Goal: Communication & Community: Answer question/provide support

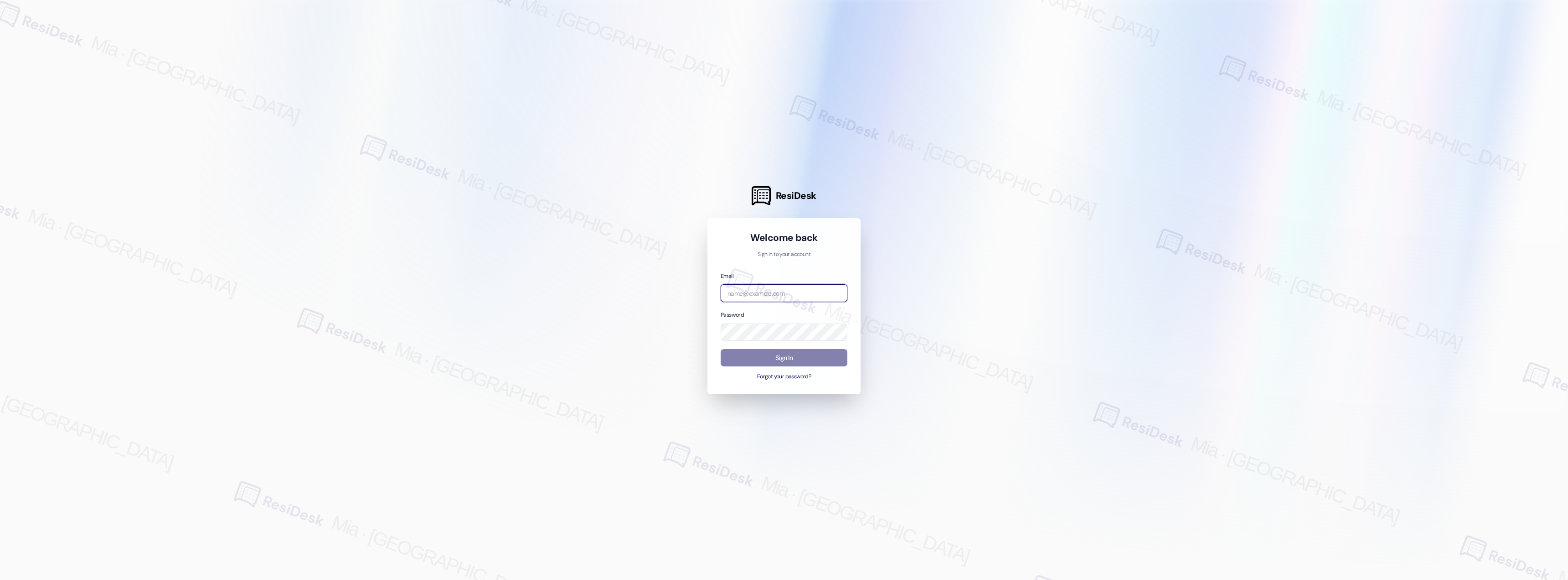
click at [770, 289] on input "email" at bounding box center [783, 293] width 127 height 18
type input "automated-surveys-boyd_wilson-mia.caampued@boyd_[DOMAIN_NAME]"
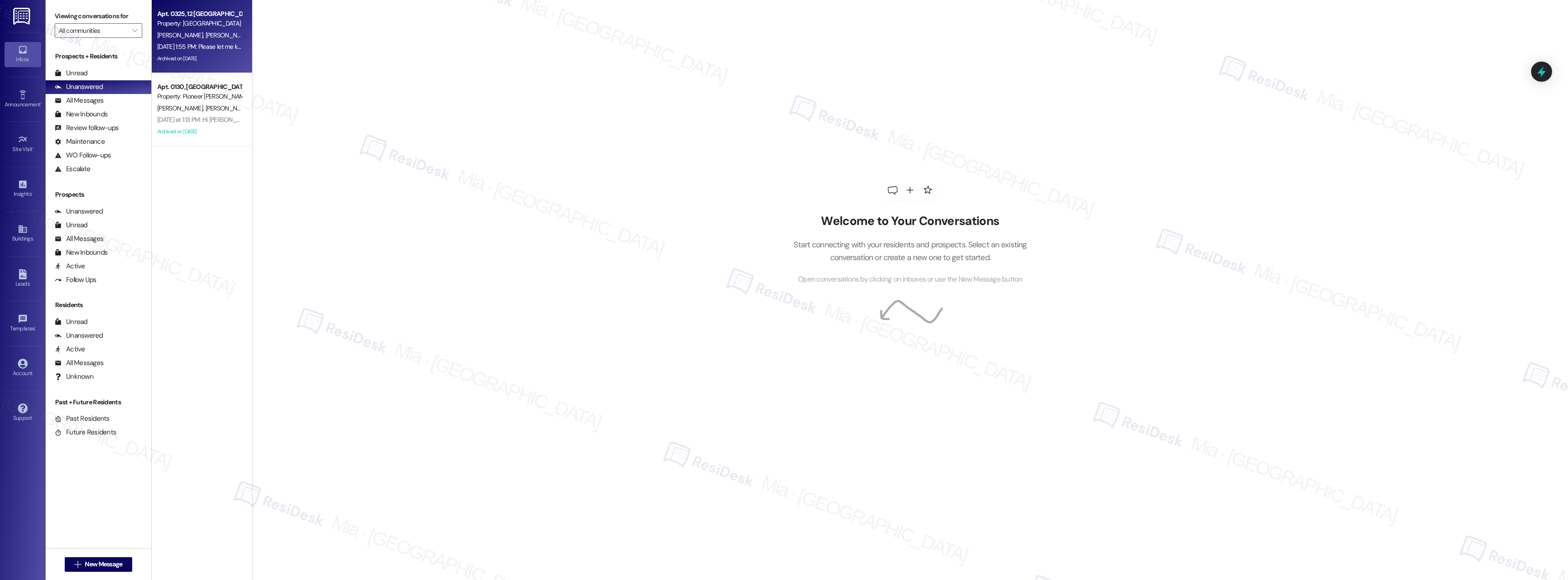
click at [201, 60] on div "Archived on [DATE]" at bounding box center [199, 58] width 86 height 11
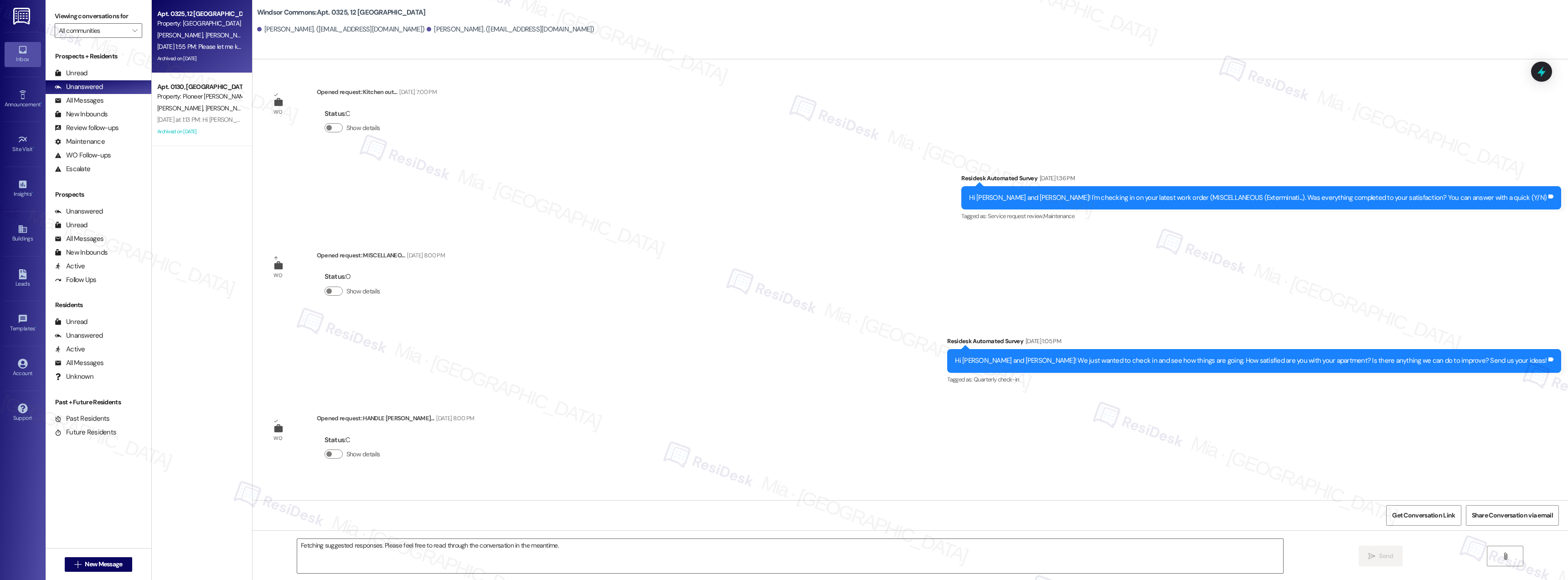
scroll to position [18800, 0]
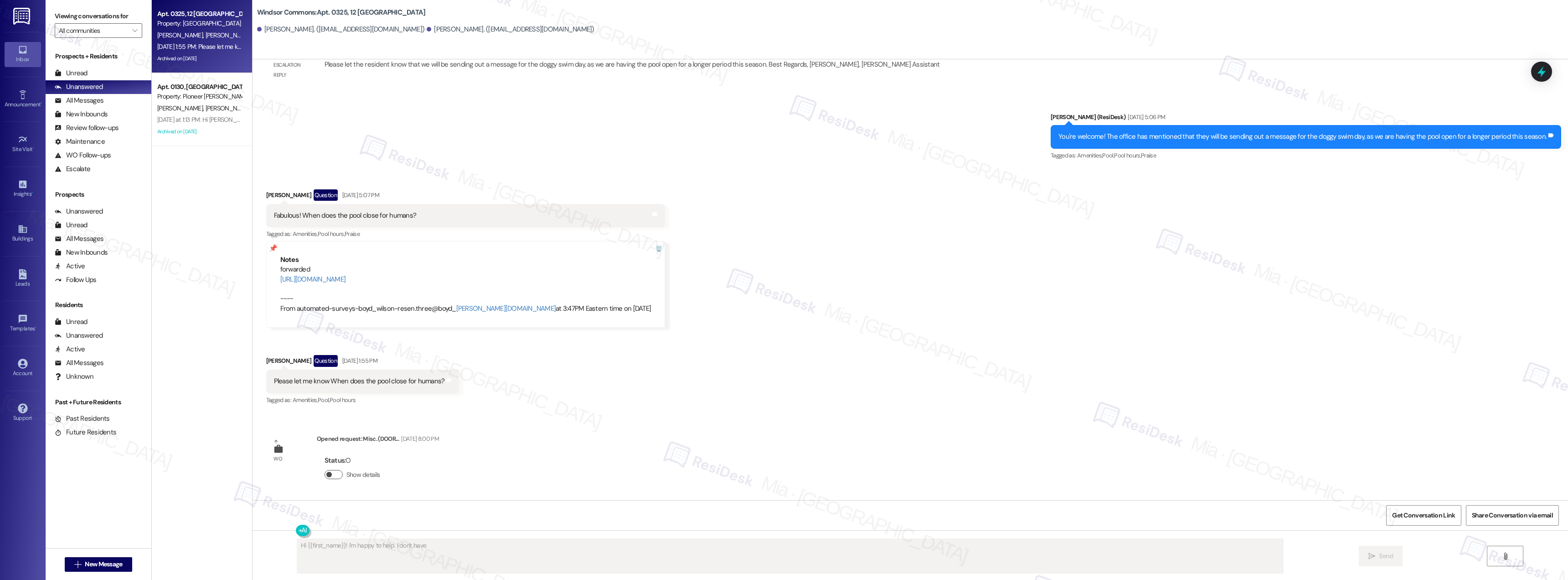
click at [326, 475] on button "Show details" at bounding box center [333, 474] width 19 height 9
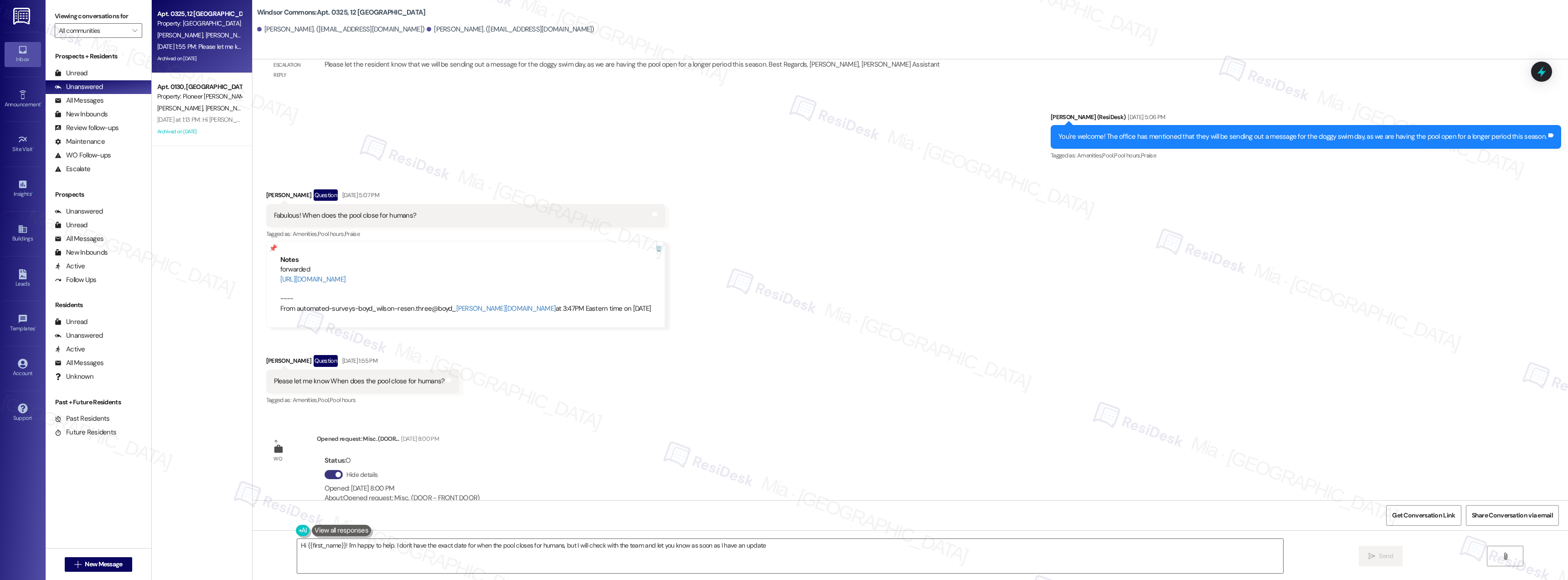
type textarea "Hi {{first_name}}! I'm happy to help. I don't have the exact date for when the …"
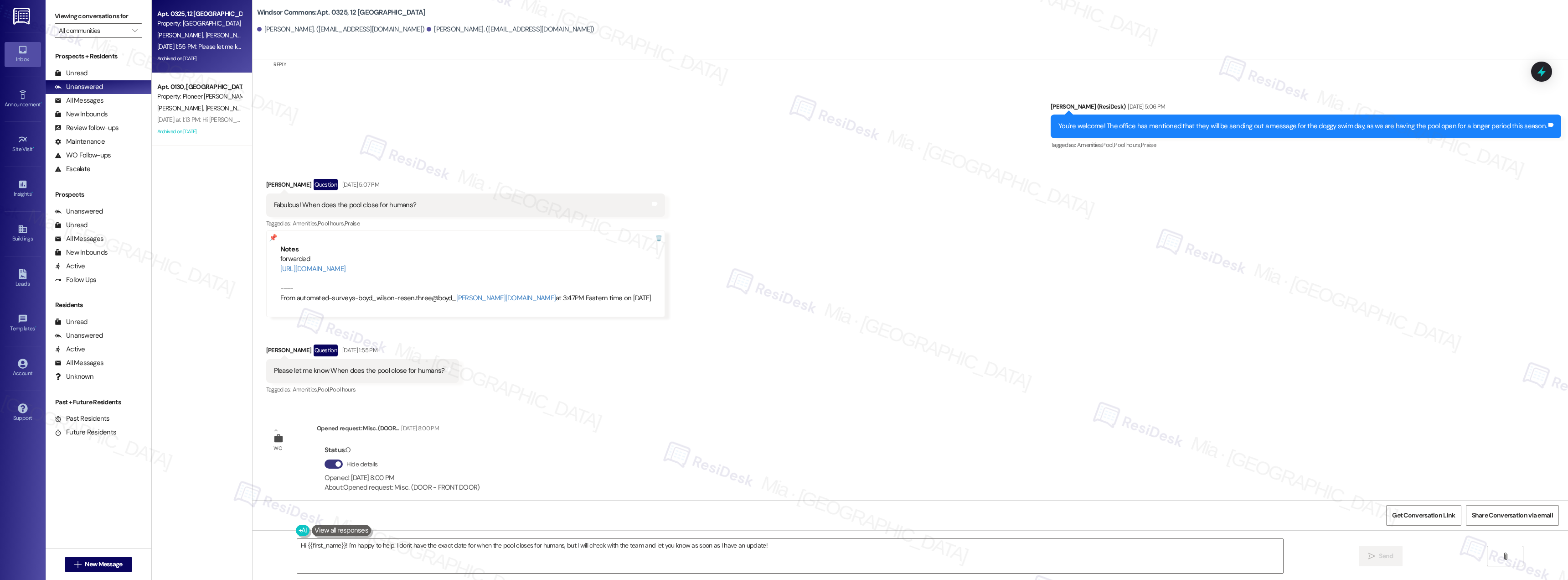
scroll to position [18820, 0]
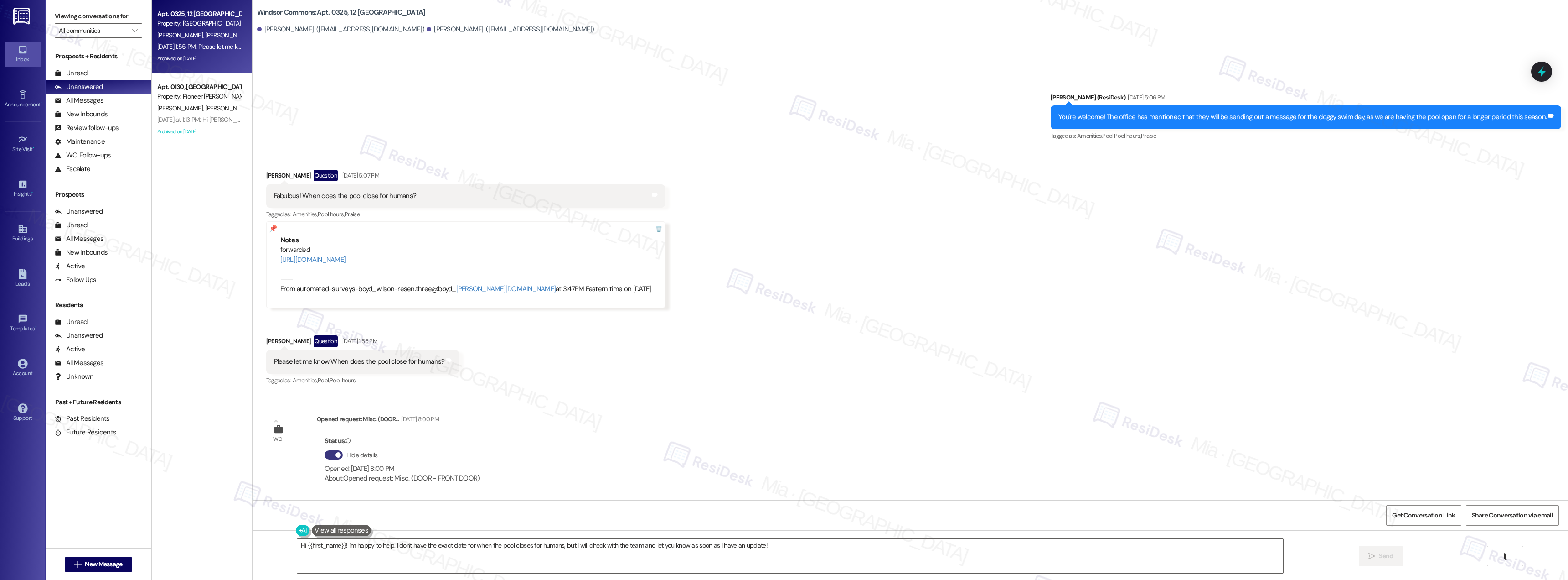
drag, startPoint x: 272, startPoint y: 264, endPoint x: 629, endPoint y: 259, distance: 357.0
click at [629, 259] on div "Notes forwarded [URL][DOMAIN_NAME] ---- From automated-surveys-boyd_wilson-rese…" at bounding box center [466, 265] width 399 height 87
copy link "[URL][DOMAIN_NAME]"
click at [206, 122] on div "[DATE] at 1:13 PM: Hi [PERSON_NAME] and [PERSON_NAME]! I'm checking in on your …" at bounding box center [459, 119] width 604 height 8
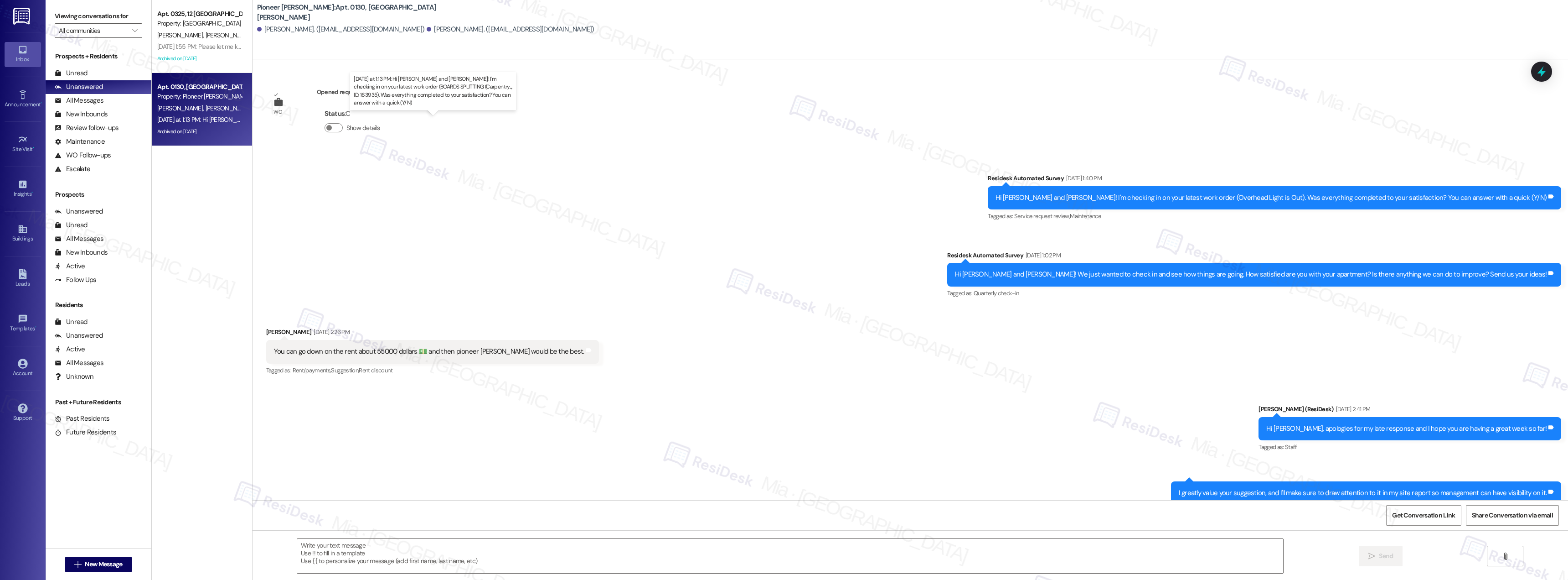
scroll to position [14617, 0]
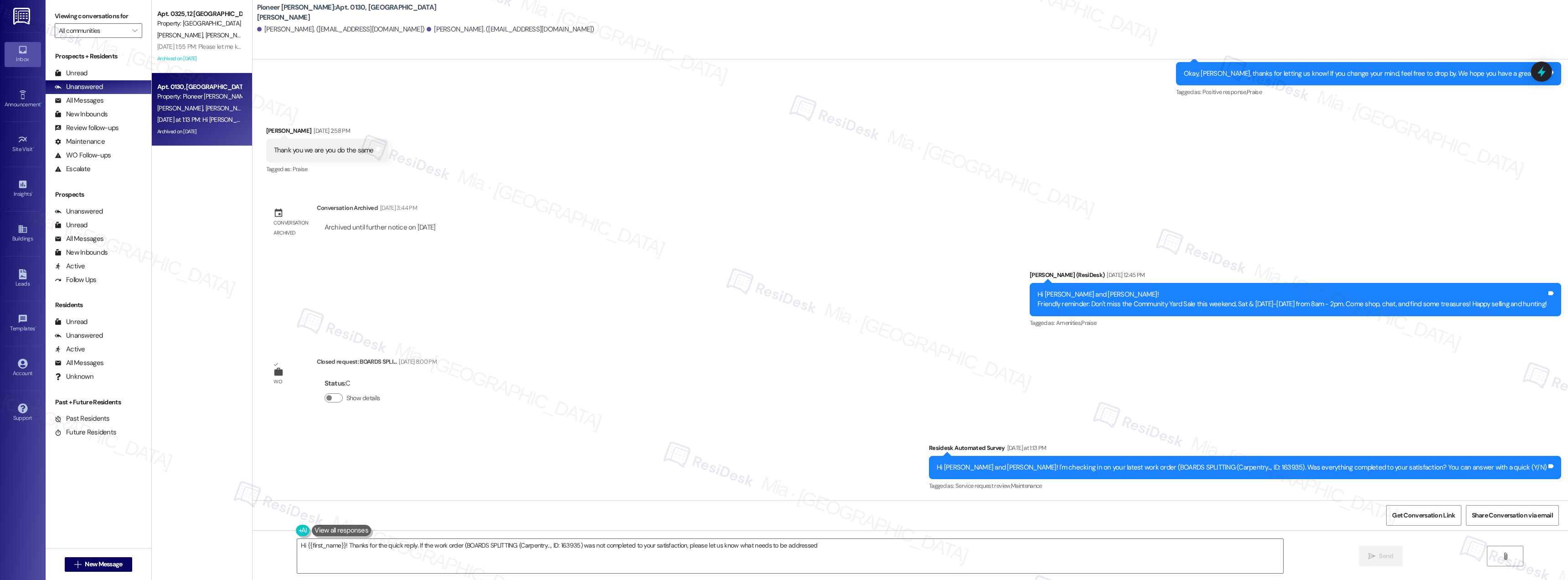
type textarea "Hi {{first_name}}! Thanks for the quick reply. If the work order (BOARDS SPLITT…"
click at [205, 31] on span "[PERSON_NAME]" at bounding box center [228, 35] width 46 height 8
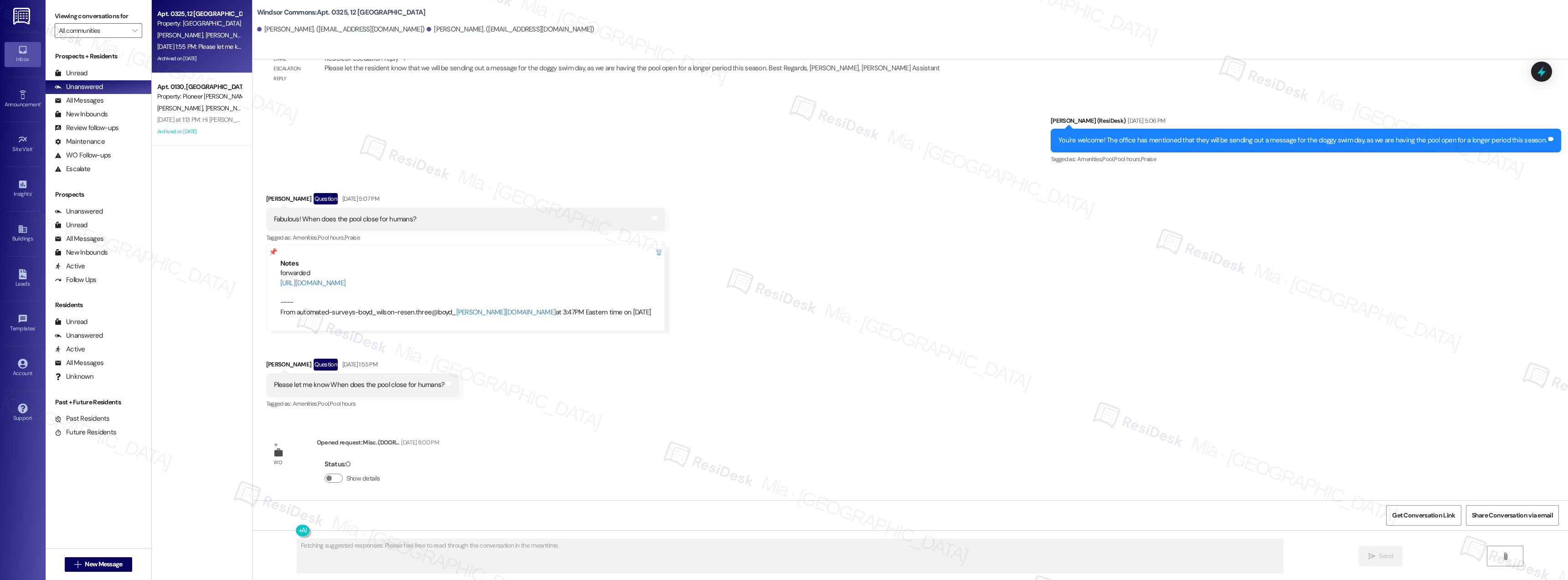
scroll to position [18800, 0]
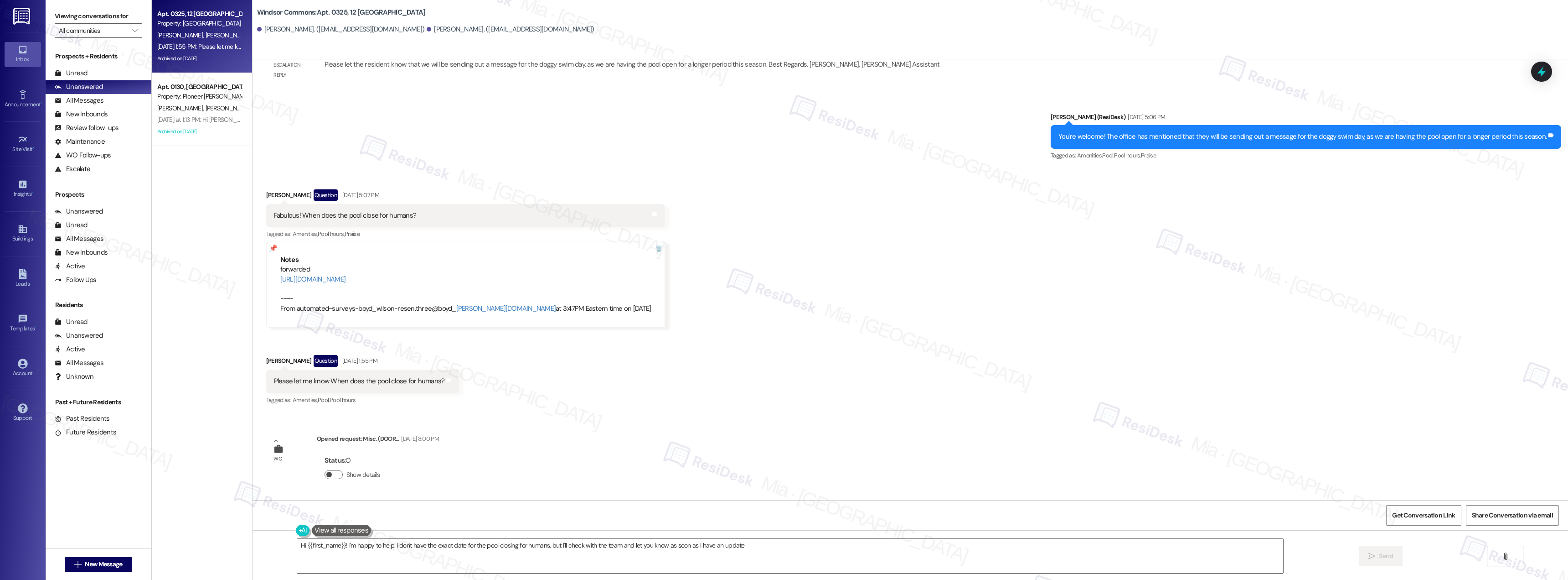
type textarea "Hi {{first_name}}! I'm happy to help. I don't have the exact date for the pool …"
click at [332, 472] on button "Show details" at bounding box center [333, 474] width 19 height 9
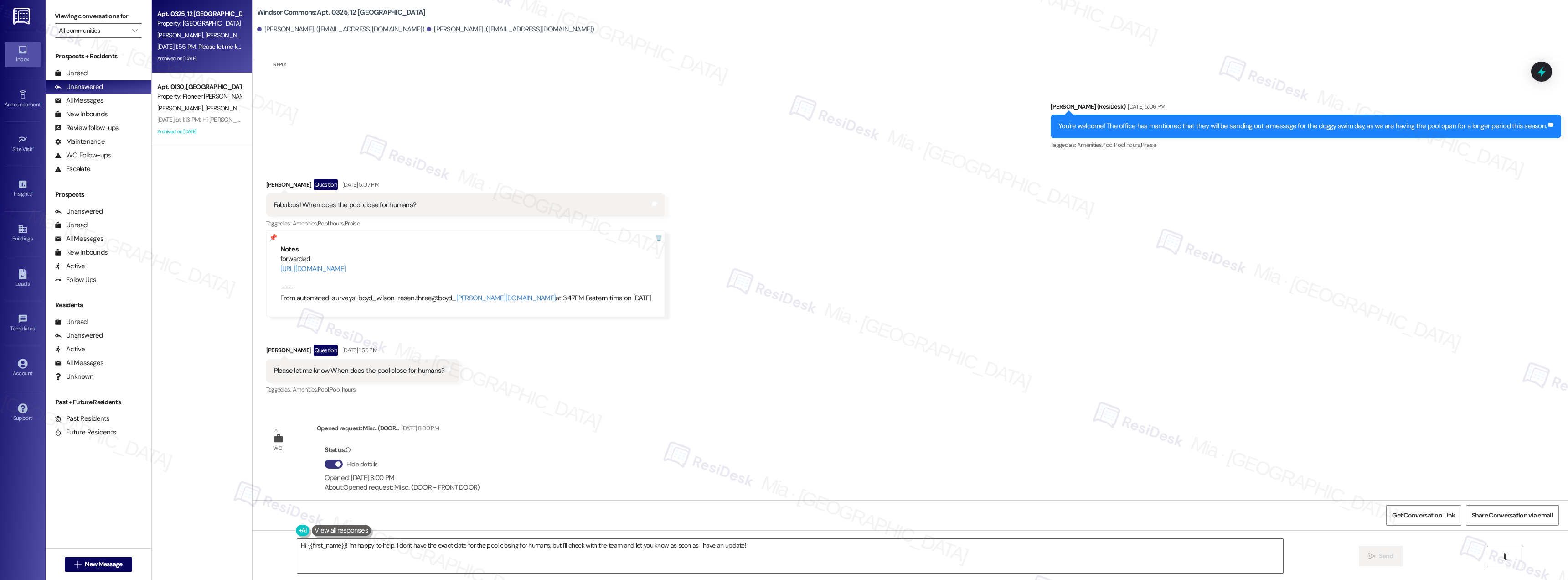
scroll to position [18820, 0]
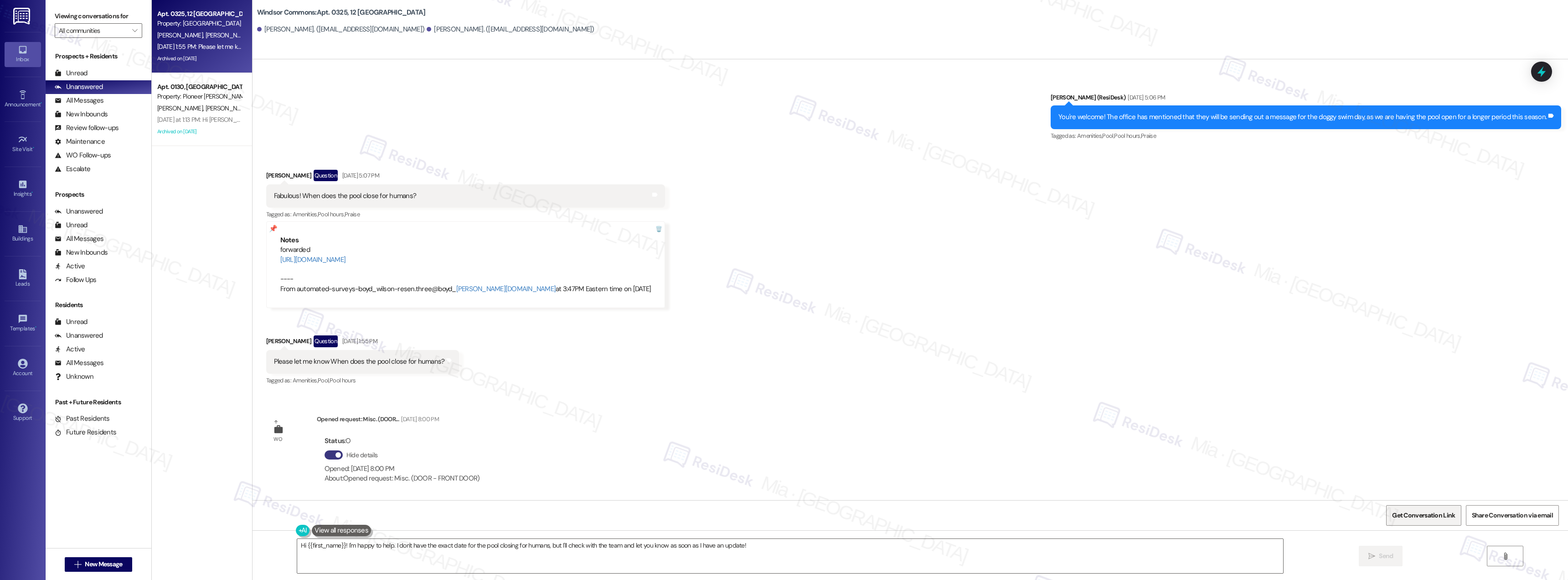
click at [1436, 515] on span "Get Conversation Link" at bounding box center [1423, 515] width 63 height 10
click at [221, 104] on div "[PERSON_NAME] [PERSON_NAME]" at bounding box center [199, 108] width 86 height 11
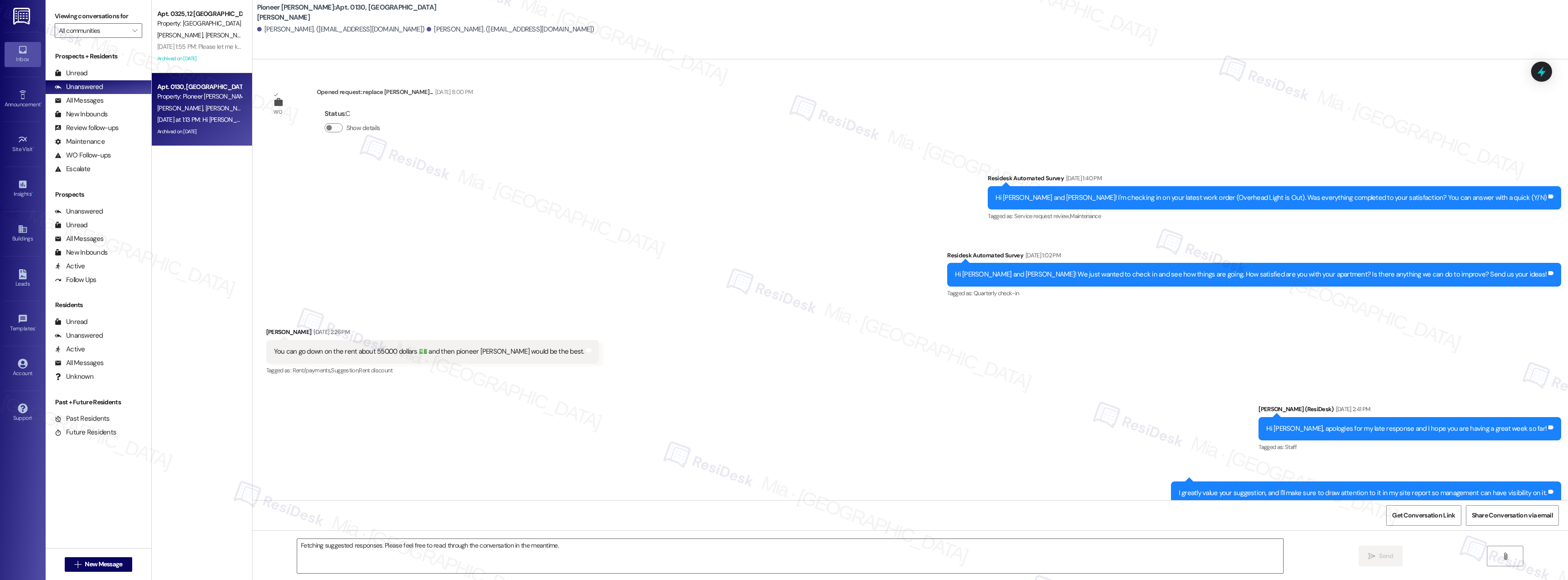
scroll to position [14617, 0]
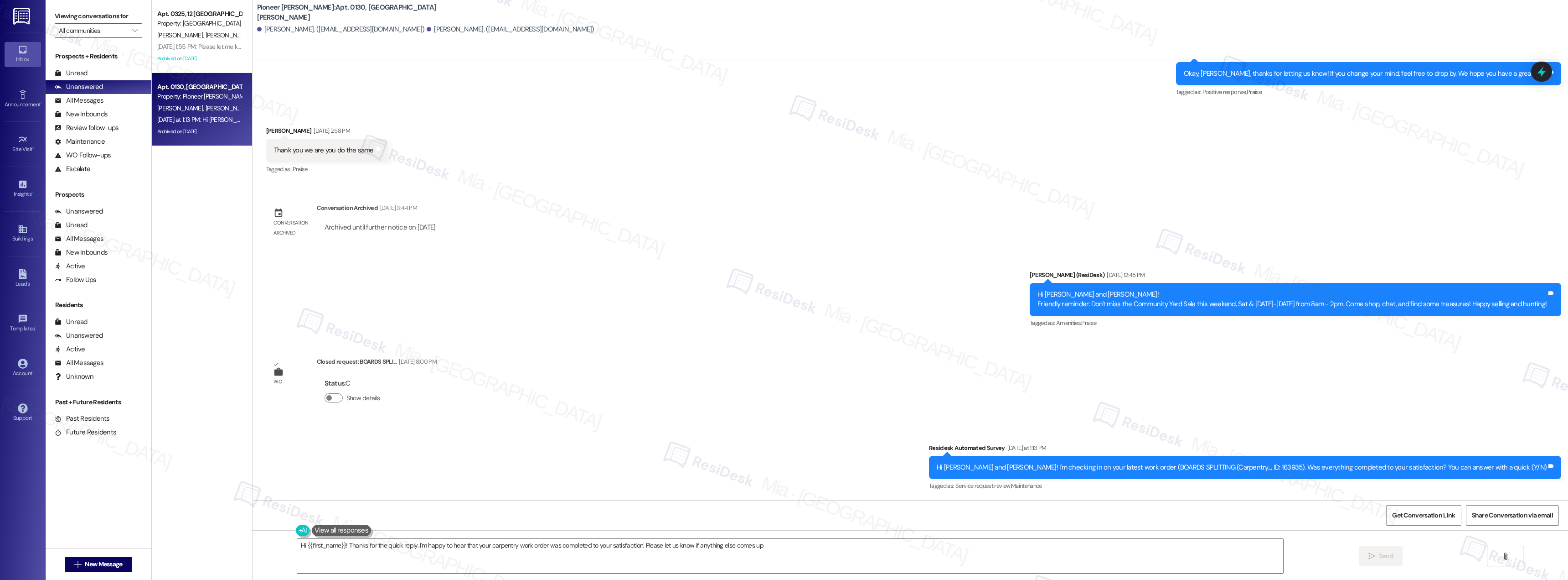
type textarea "Hi {{first_name}}! Thanks for the quick reply. I'm happy to hear that your carp…"
click at [202, 55] on div "Archived on [DATE]" at bounding box center [199, 58] width 86 height 11
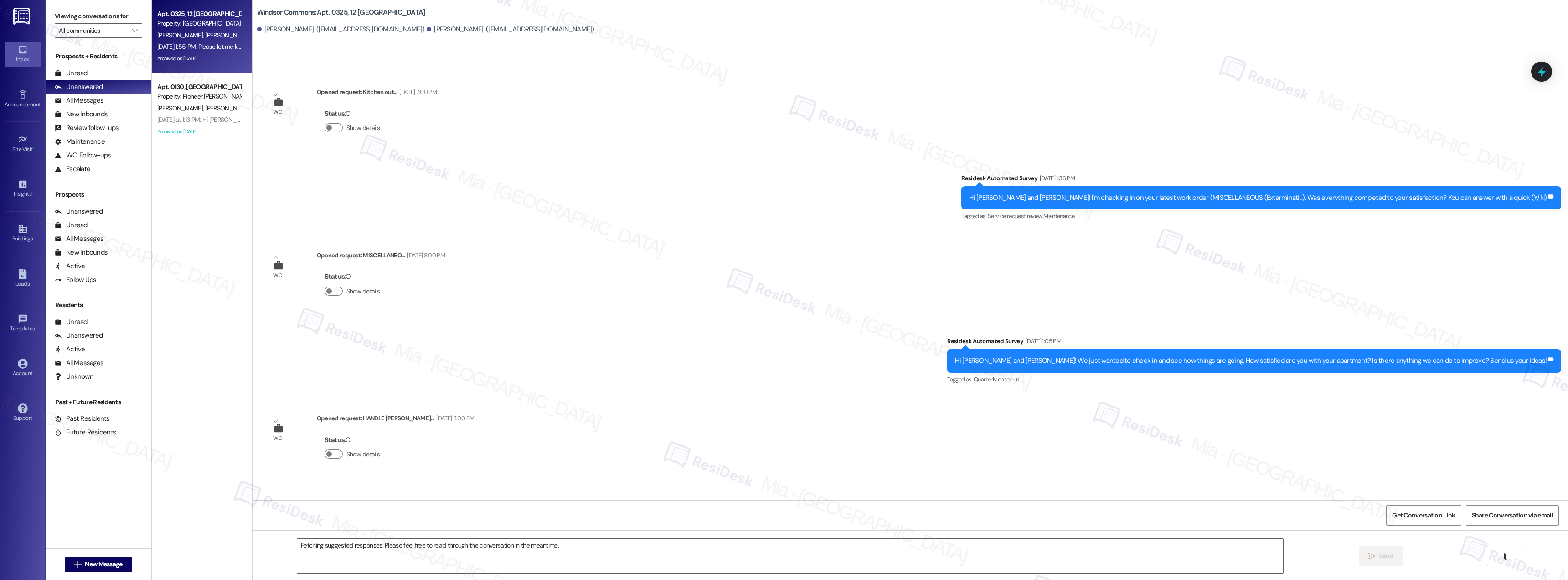
scroll to position [18713, 0]
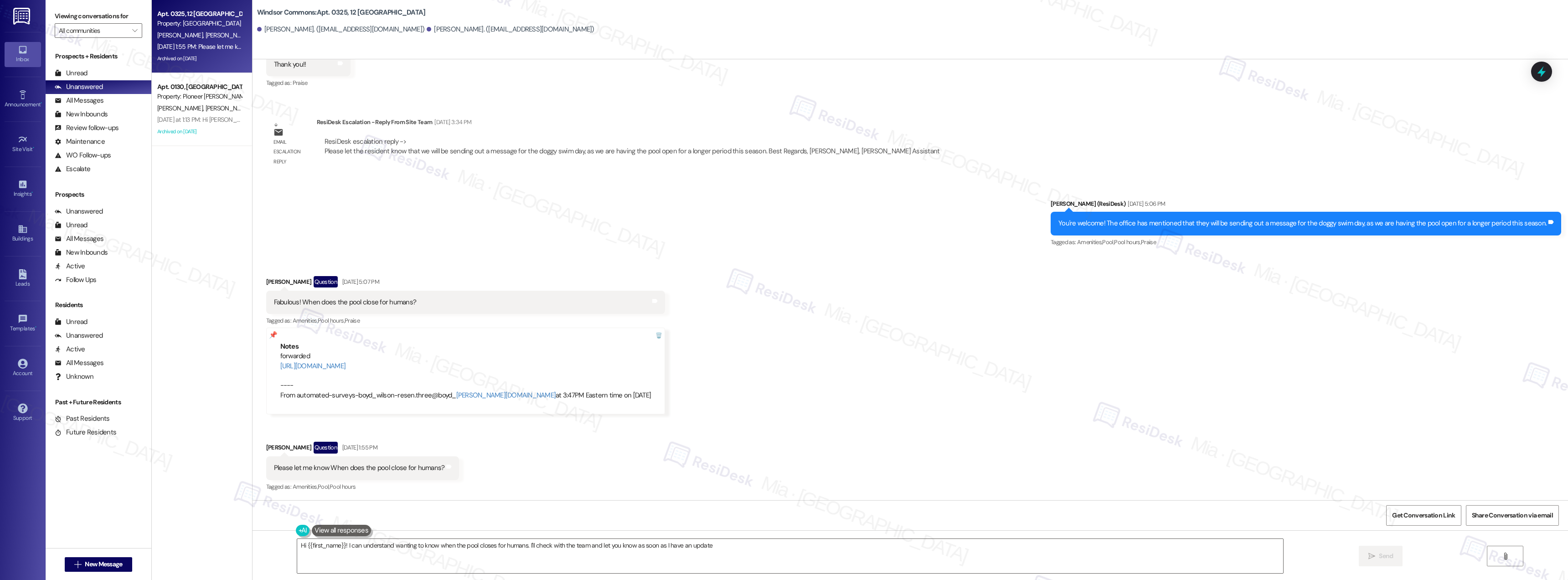
type textarea "Hi {{first_name}}! I can understand wanting to know when the pool closes for hu…"
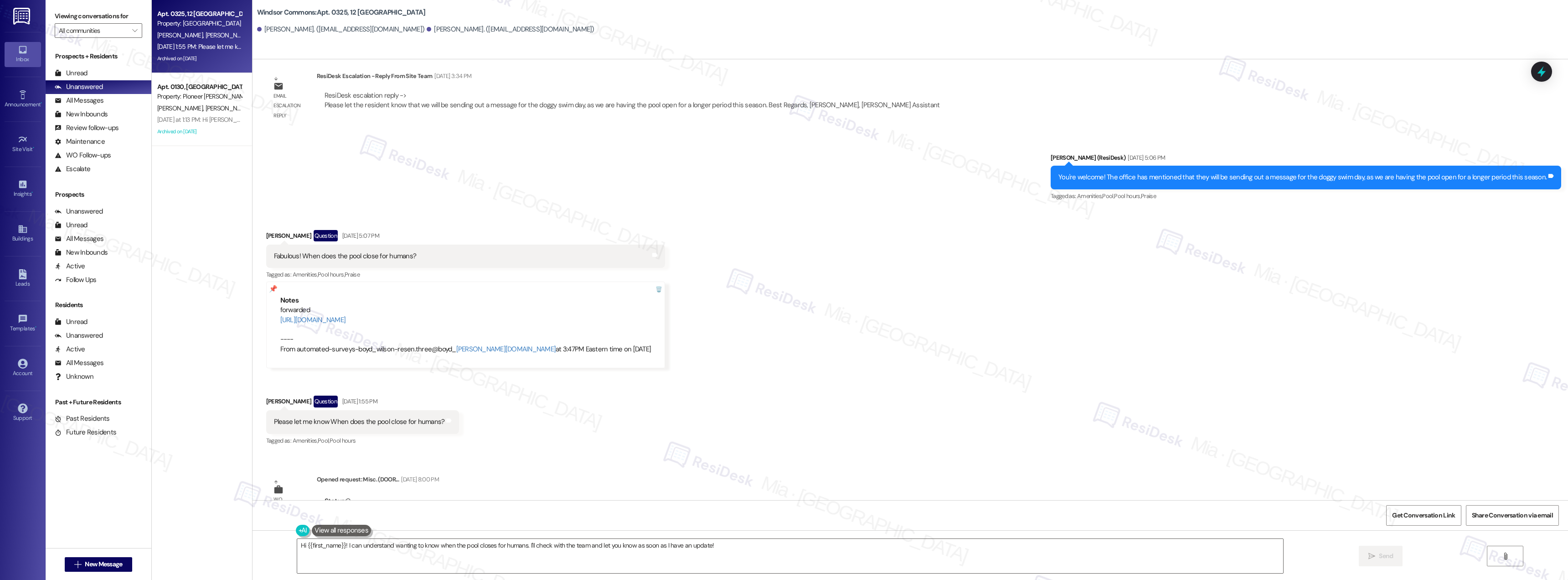
scroll to position [18800, 0]
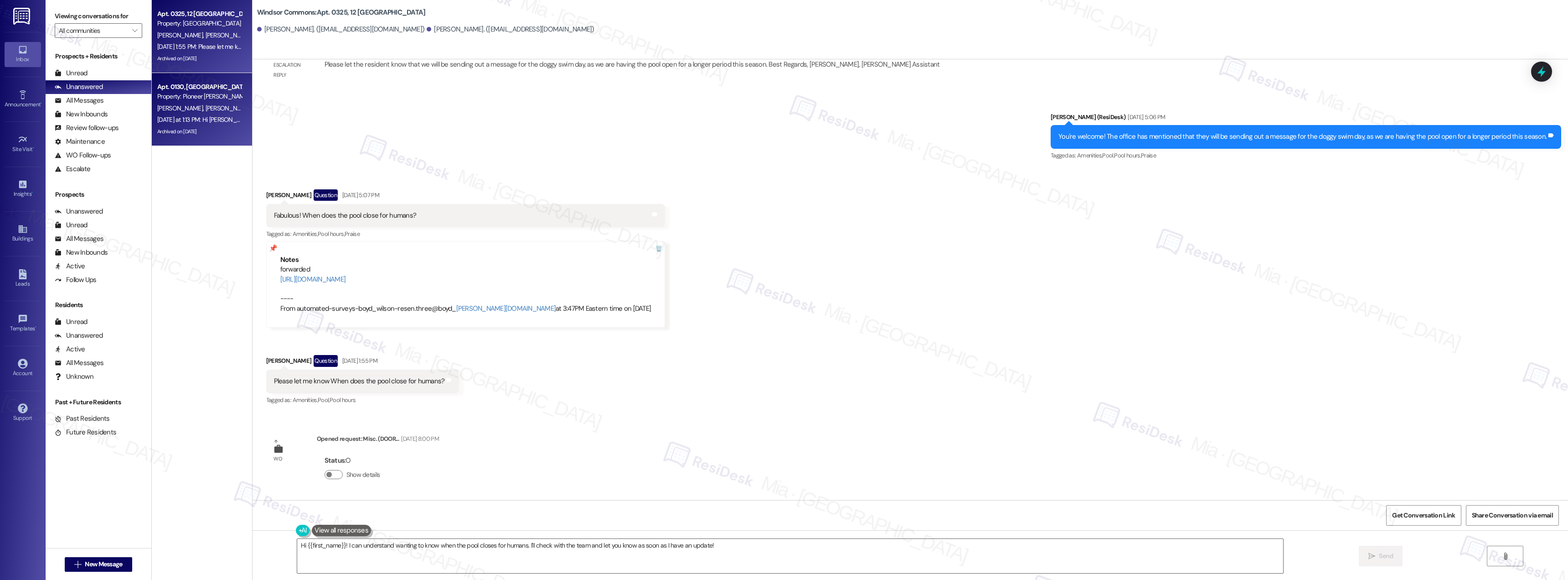
click at [172, 103] on div "[PERSON_NAME] [PERSON_NAME]" at bounding box center [199, 108] width 86 height 11
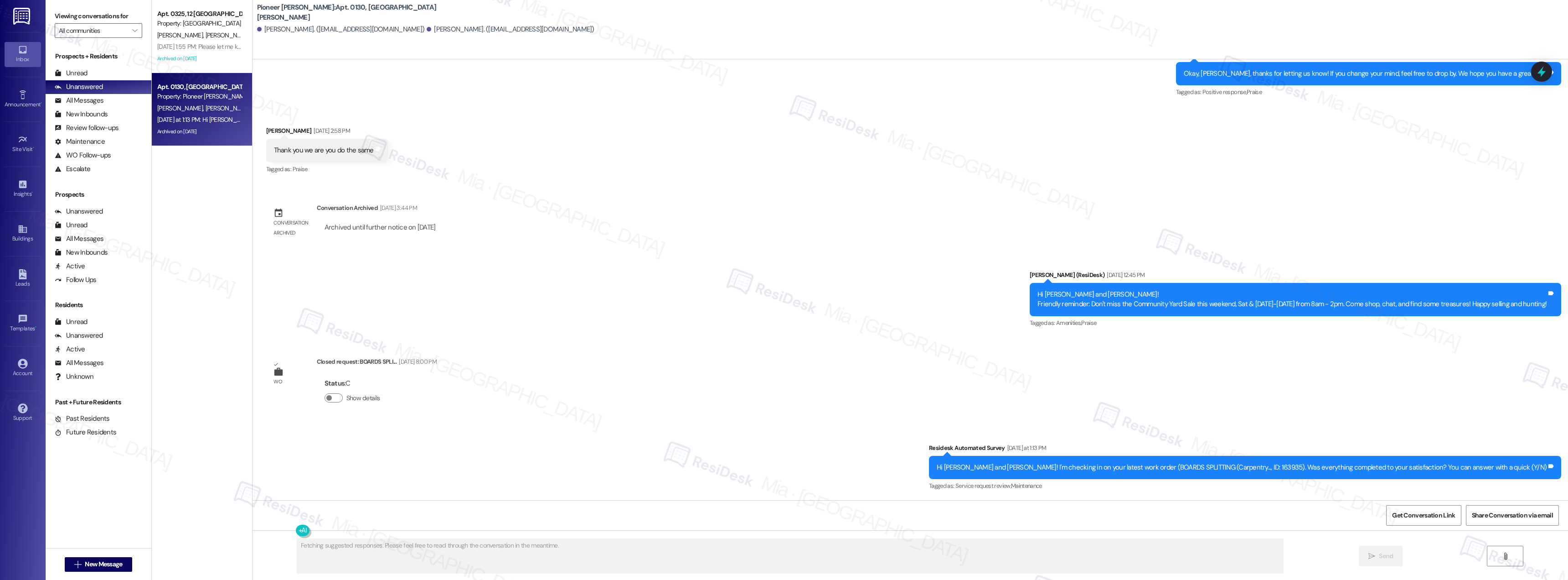
scroll to position [14556, 0]
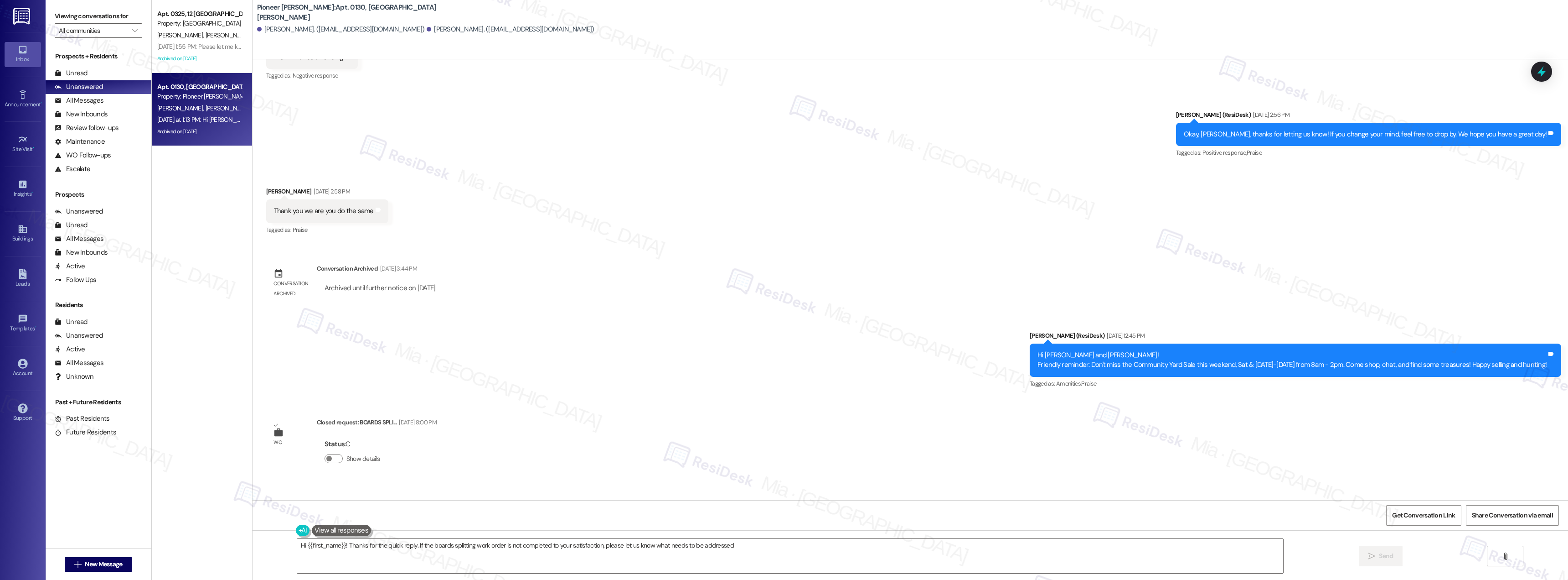
type textarea "Hi {{first_name}}! Thanks for the quick reply. If the boards splitting work ord…"
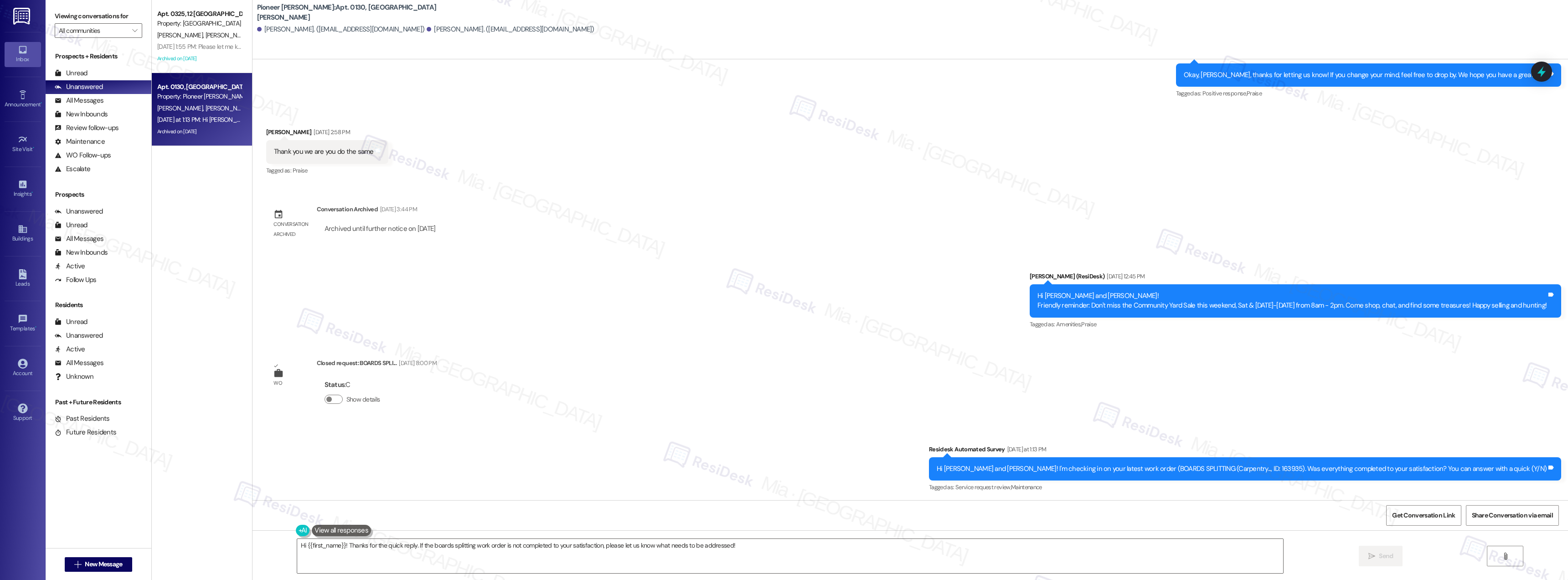
scroll to position [14617, 0]
